Goal: Task Accomplishment & Management: Complete application form

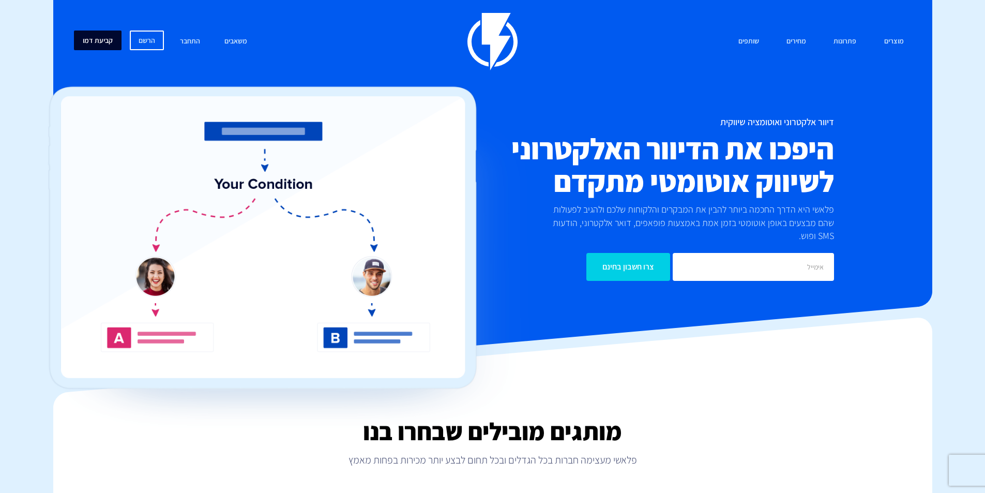
click at [89, 38] on link "קביעת דמו" at bounding box center [98, 41] width 48 height 20
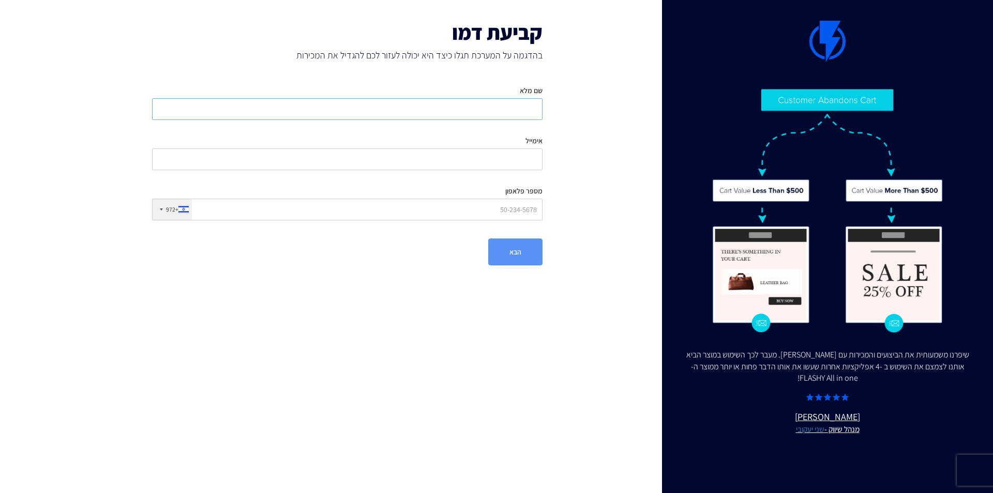
click at [483, 108] on input "שם מלא" at bounding box center [347, 109] width 391 height 22
type input "מעיין"
type input "melavlavim@gmail.com"
click at [463, 214] on input "מספר פלאפון" at bounding box center [347, 210] width 391 height 22
type input "0542001418"
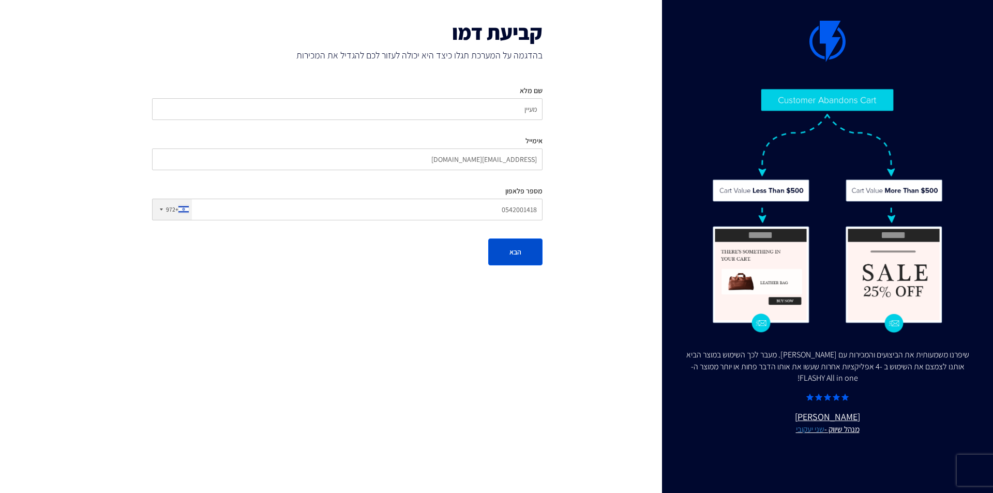
click at [511, 248] on button "הבא" at bounding box center [515, 251] width 54 height 27
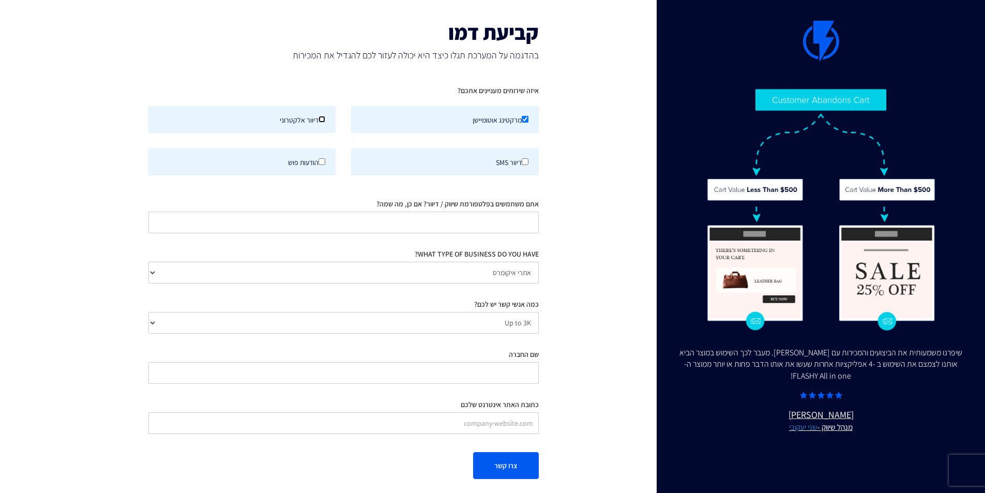
click at [321, 121] on input "דיוור אלקטרוני" at bounding box center [322, 119] width 7 height 7
checkbox input "true"
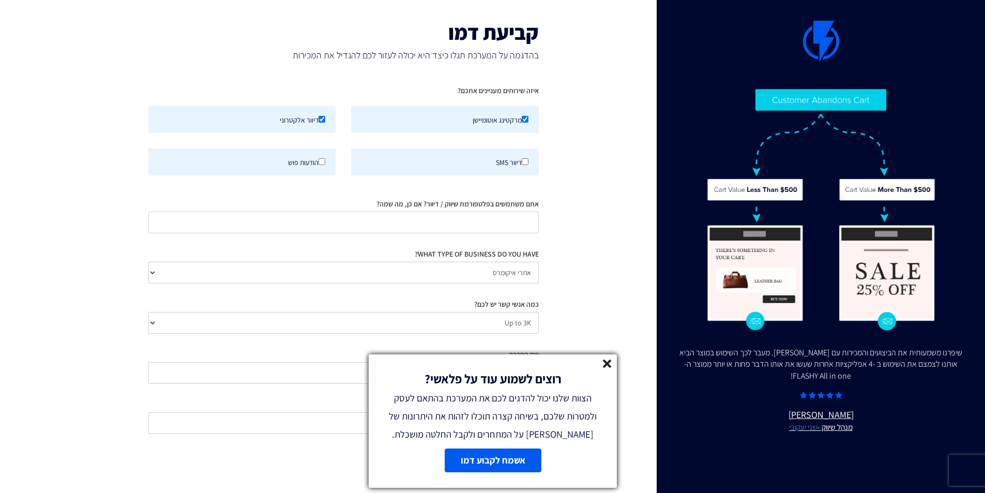
click at [608, 365] on line at bounding box center [607, 363] width 7 height 7
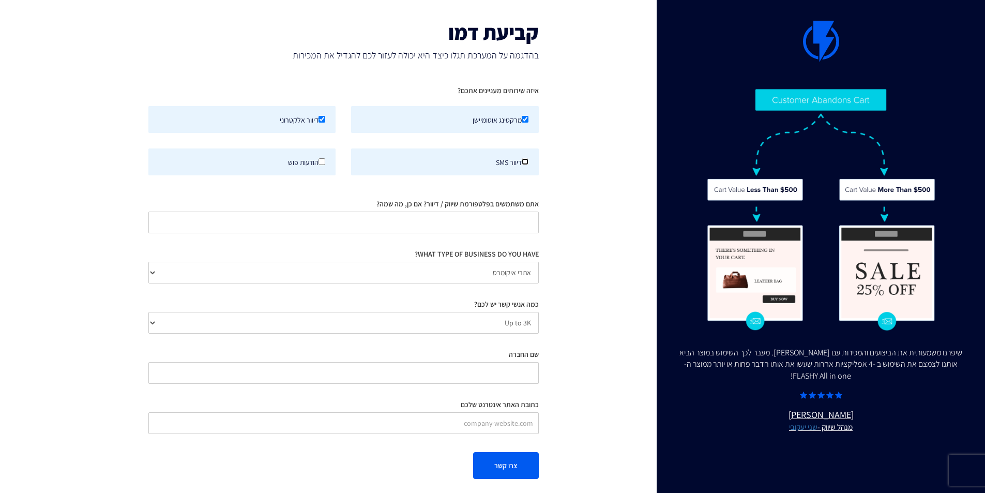
click at [526, 163] on input "דיוור SMS" at bounding box center [525, 161] width 7 height 7
checkbox input "true"
click at [321, 162] on input "הודעות פוש" at bounding box center [322, 161] width 7 height 7
checkbox input "true"
click at [488, 223] on input "אתם משתמשים בפלטפורמת שיווק / דיוור? אם כן, מה שמה?" at bounding box center [343, 223] width 391 height 22
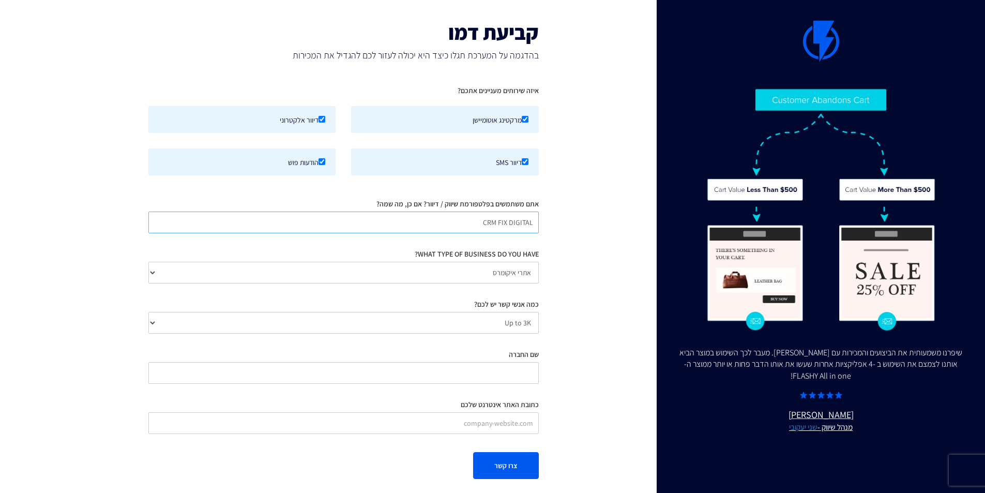
type input "CRM FIX DIGITAL"
click at [472, 322] on select "Up to 3K 3K-10K 10K-25K 25K-50K 50K-100K 100K-250K 250K-500K 500K-1M 1M+" at bounding box center [343, 323] width 391 height 22
select select "number:10000"
click at [148, 312] on select "Up to 3K 3K-10K 10K-25K 25K-50K 50K-100K 100K-250K 250K-500K 500K-1M 1M+" at bounding box center [343, 323] width 391 height 22
click at [492, 274] on select "אתרי איקומרס Agency / Freelancer SaaS Other" at bounding box center [343, 273] width 391 height 22
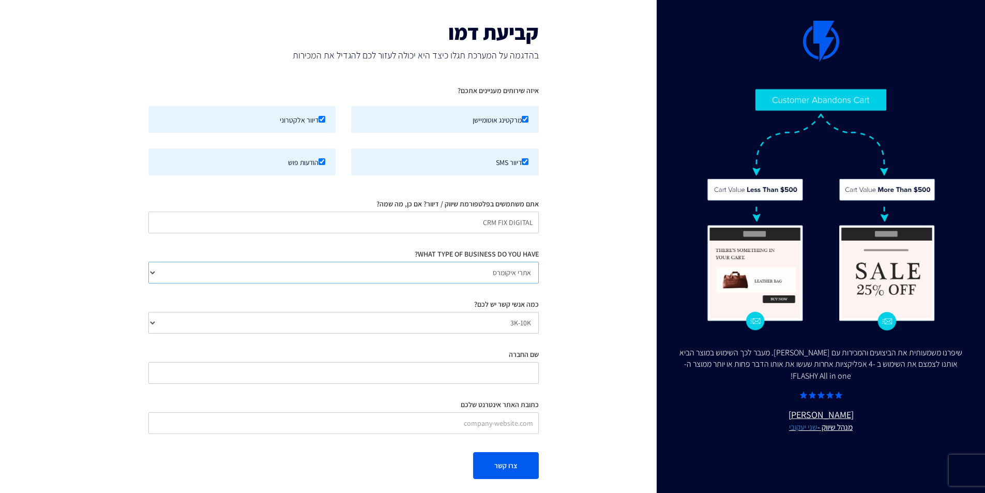
click at [492, 274] on select "אתרי איקומרס Agency / Freelancer SaaS Other" at bounding box center [343, 273] width 391 height 22
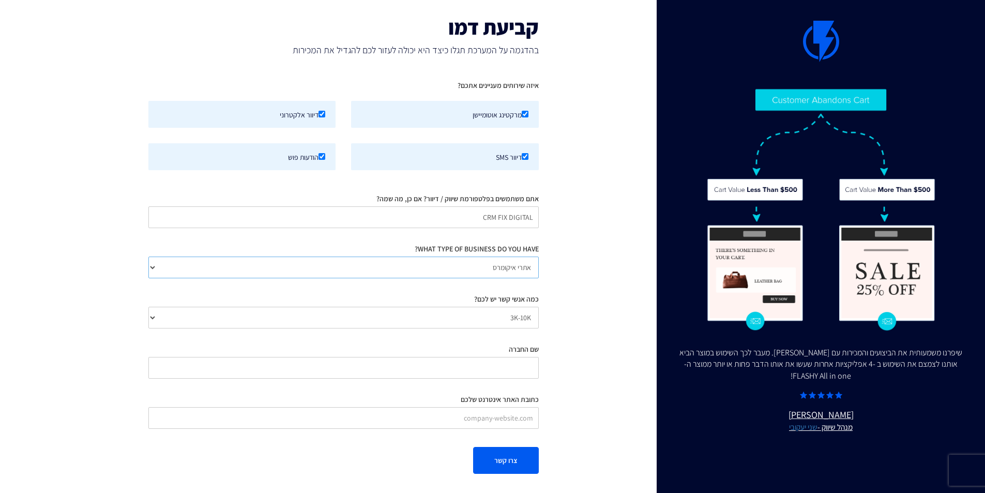
scroll to position [7, 0]
click at [486, 366] on input "שם החברה" at bounding box center [343, 366] width 391 height 22
type input "N"
type input "n"
type input "מלבלבים"
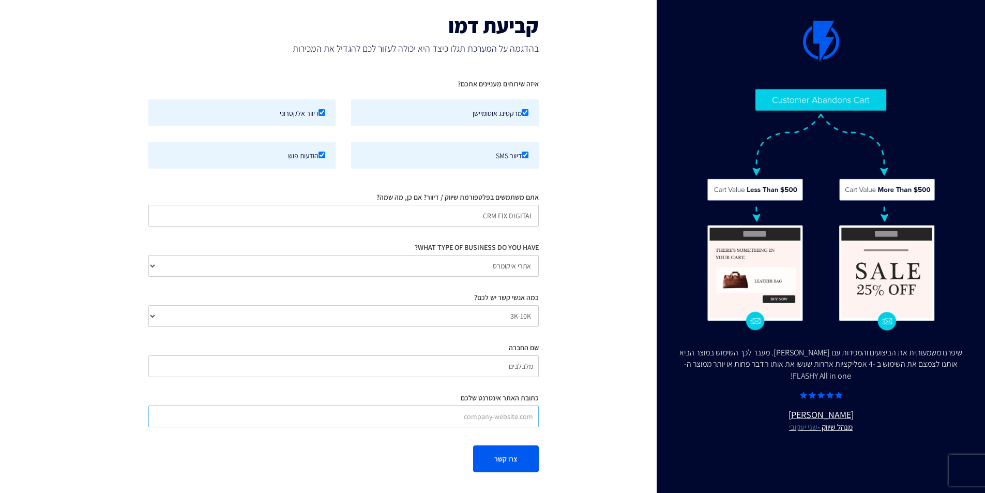
click at [463, 417] on input "כתובת האתר אינטרנט שלכם" at bounding box center [343, 416] width 391 height 22
type input "melavlevim.co.il"
click at [514, 461] on button "צרו קשר" at bounding box center [506, 458] width 66 height 27
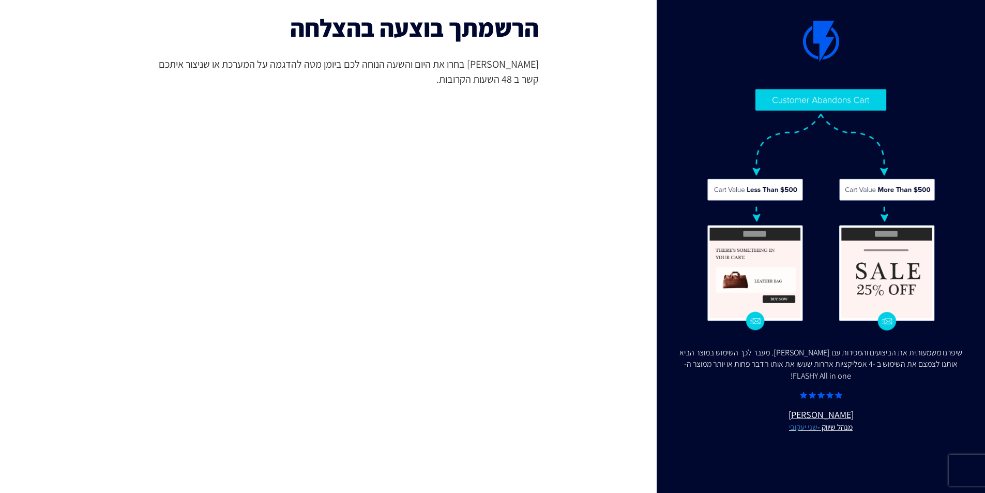
scroll to position [0, 0]
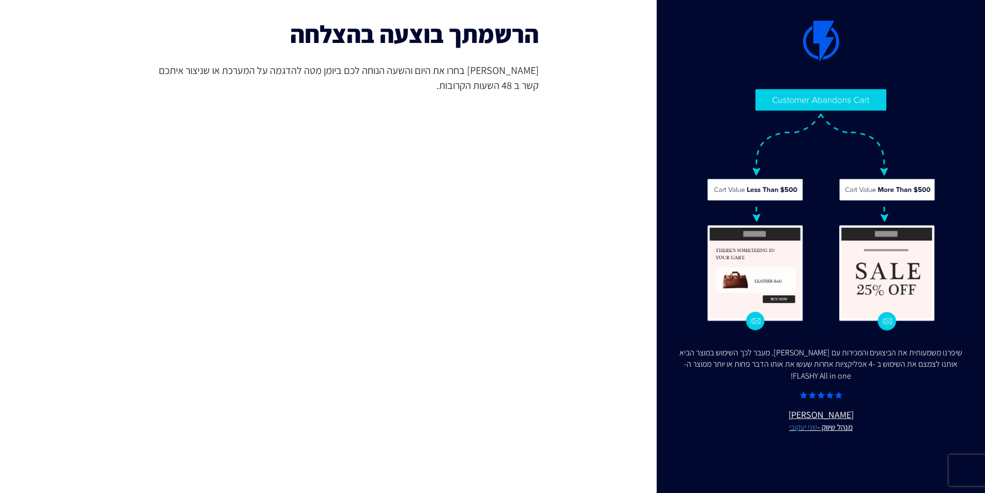
click at [817, 33] on img at bounding box center [821, 41] width 36 height 41
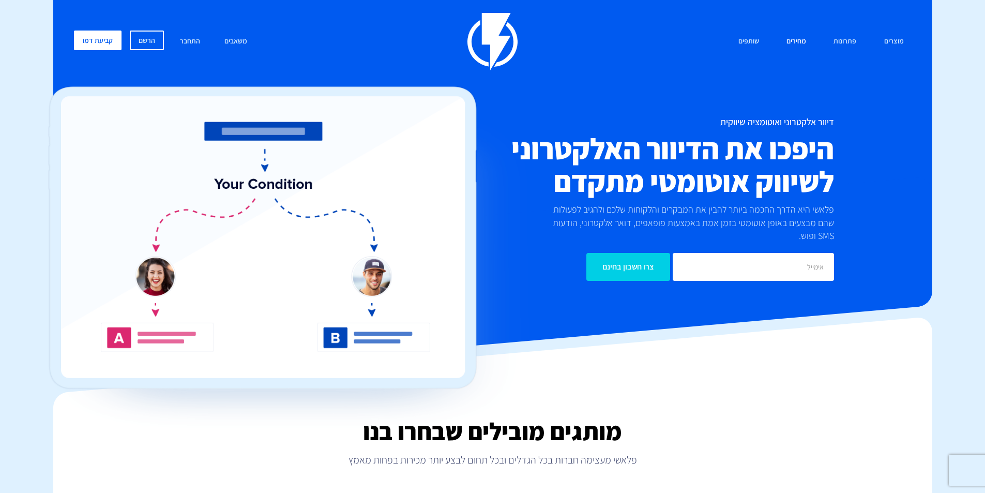
click at [798, 43] on link "מחירים" at bounding box center [796, 42] width 35 height 22
